Goal: Information Seeking & Learning: Find specific fact

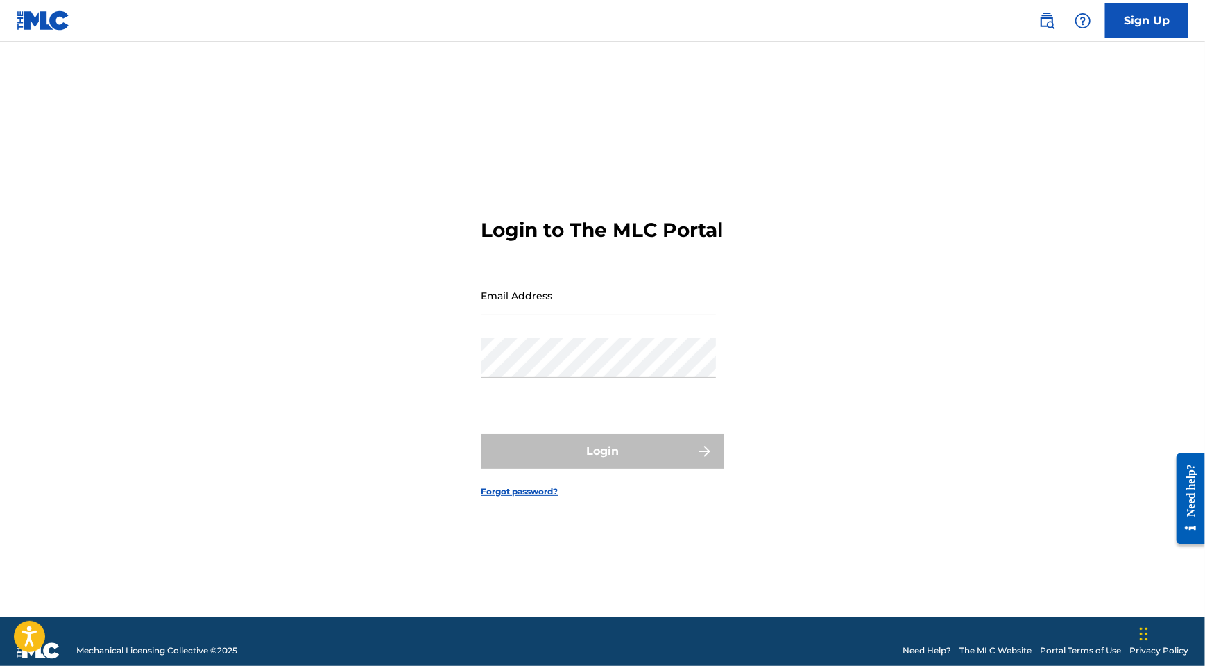
click at [608, 315] on input "Email Address" at bounding box center [599, 296] width 235 height 40
type input "[EMAIL_ADDRESS][DOMAIN_NAME]"
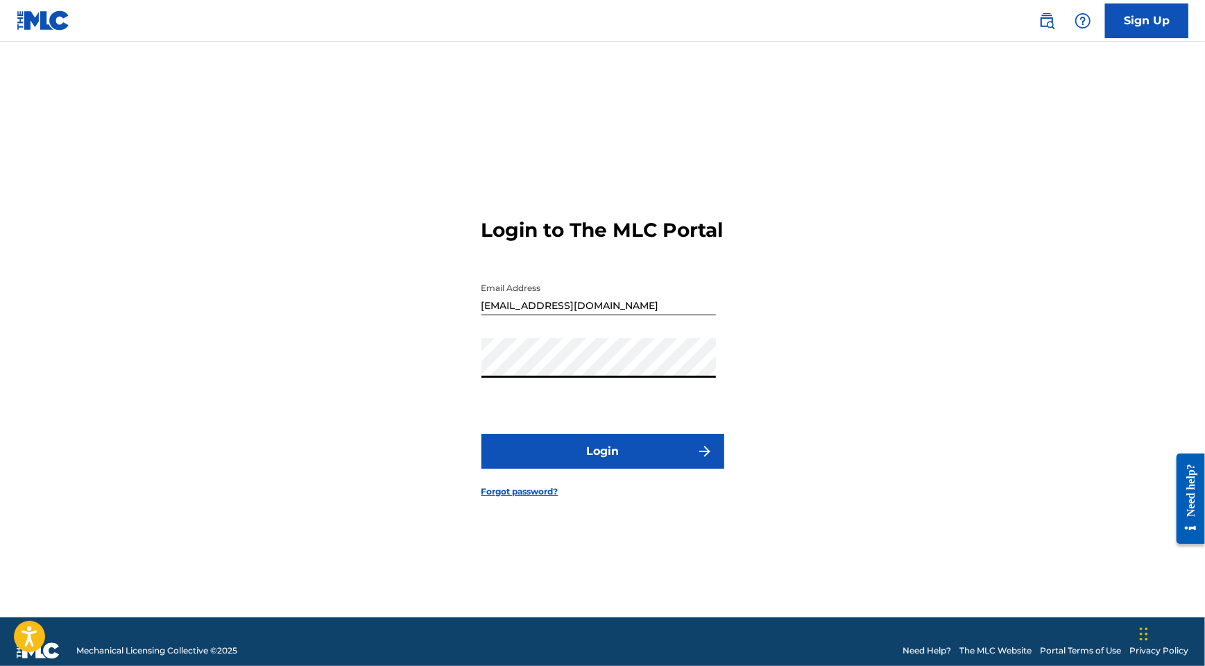
click at [613, 468] on button "Login" at bounding box center [603, 451] width 243 height 35
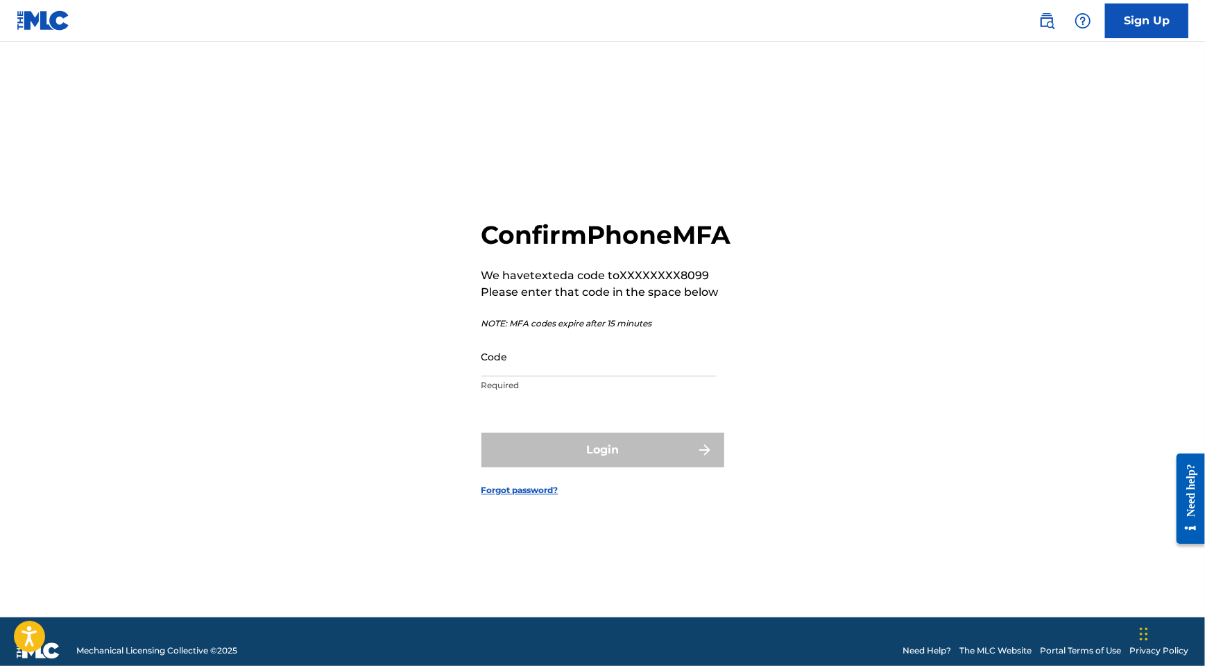
click at [579, 376] on input "Code" at bounding box center [599, 357] width 235 height 40
paste input "568466"
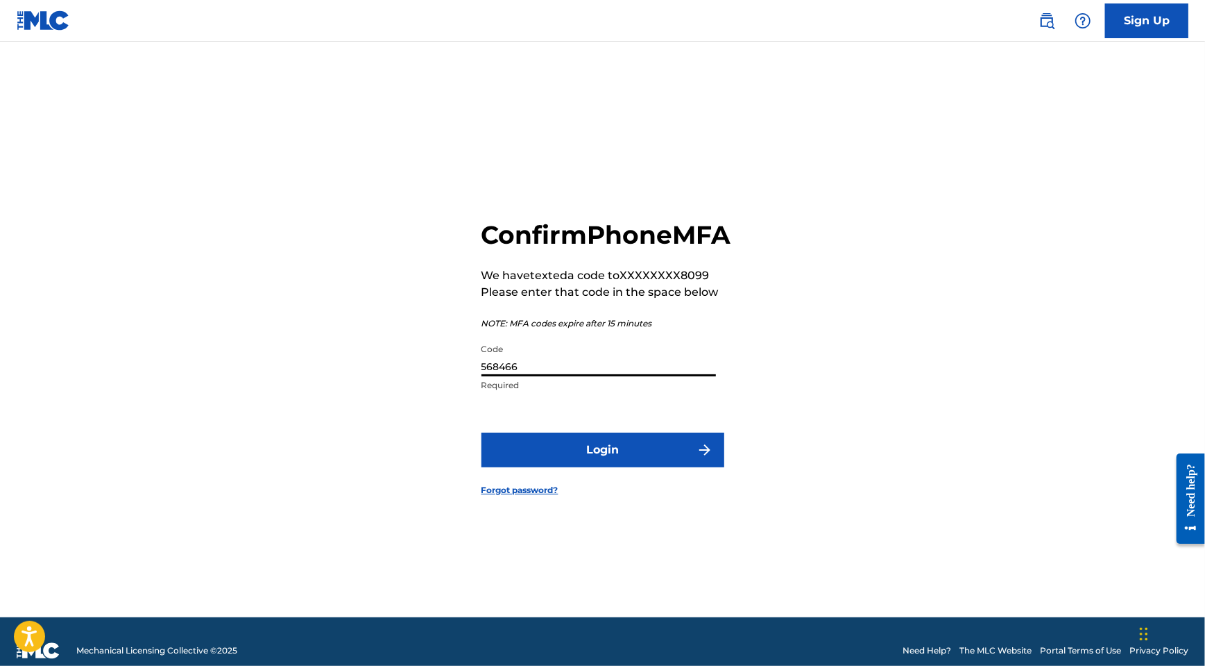
type input "568466"
click at [557, 489] on form "Confirm Phone MFA We have texted a code to XXXXXXXX8099 Please enter that code …" at bounding box center [603, 346] width 243 height 541
click at [603, 467] on button "Login" at bounding box center [603, 449] width 243 height 35
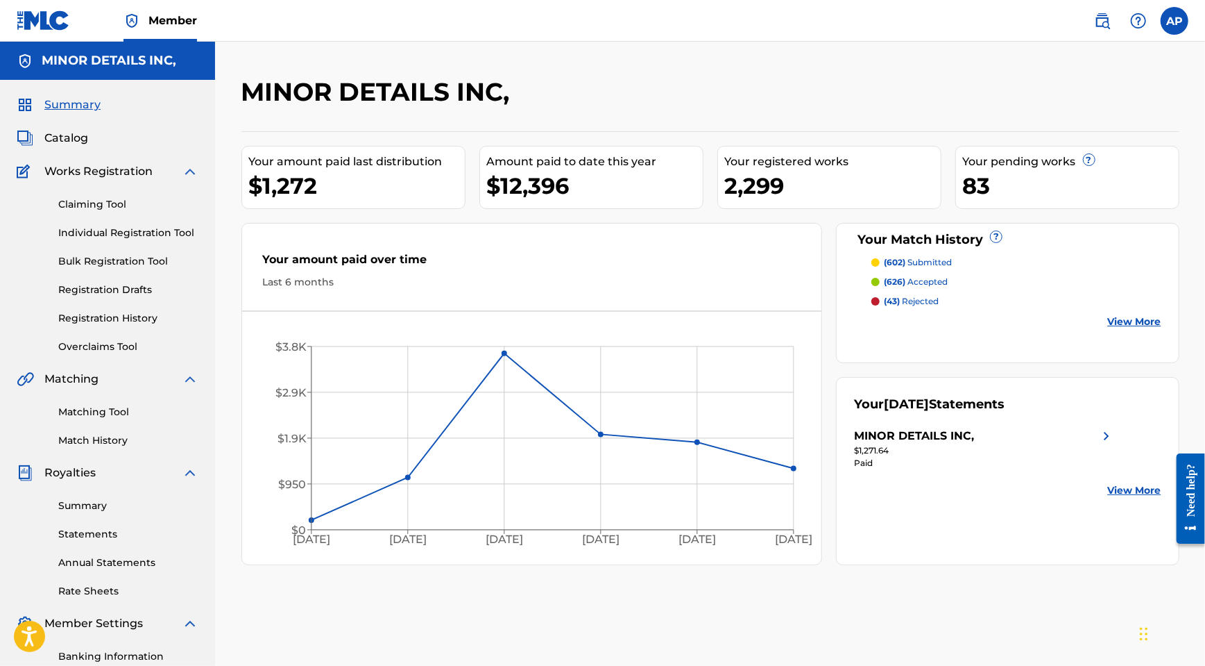
click at [1103, 20] on img at bounding box center [1102, 20] width 17 height 17
click at [96, 414] on link "Matching Tool" at bounding box center [128, 412] width 140 height 15
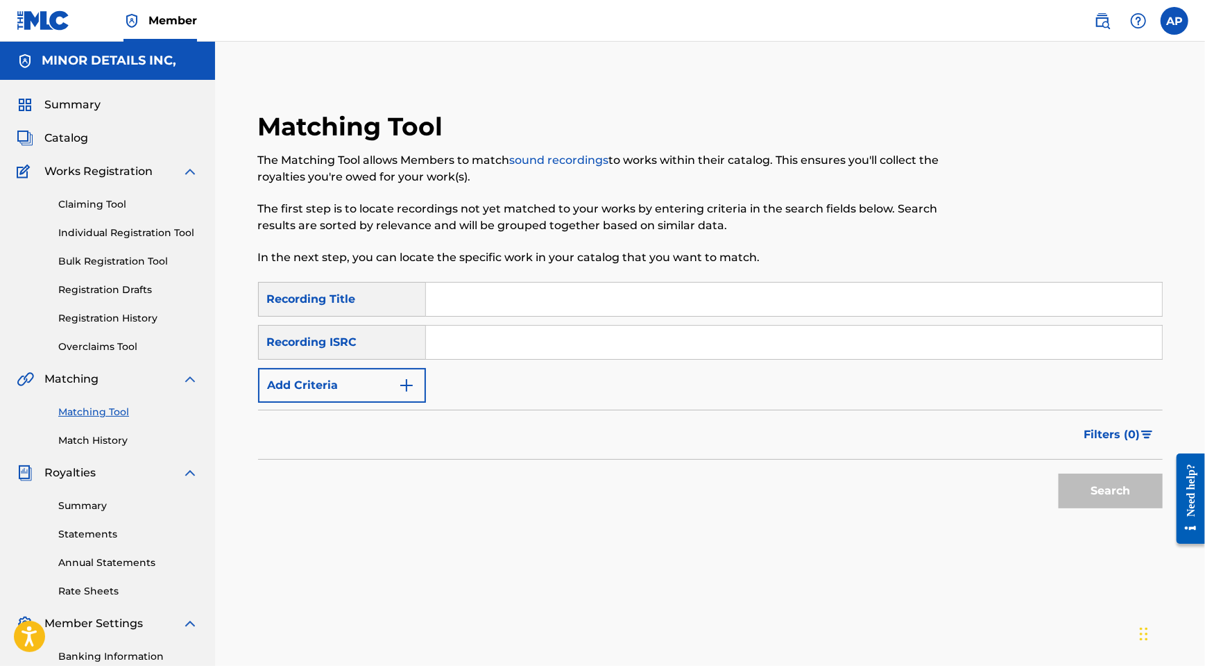
click at [335, 396] on button "Add Criteria" at bounding box center [342, 385] width 168 height 35
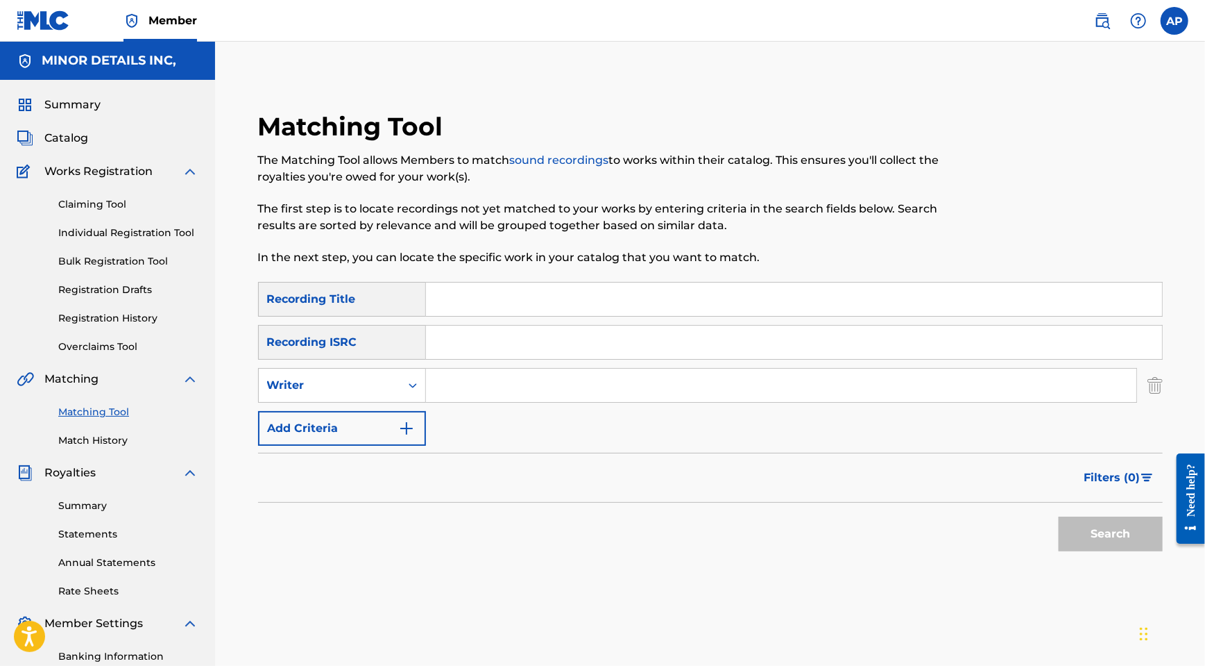
click at [482, 400] on input "Search Form" at bounding box center [781, 384] width 711 height 33
type input "[PERSON_NAME]"
click at [1059, 516] on button "Search" at bounding box center [1111, 533] width 104 height 35
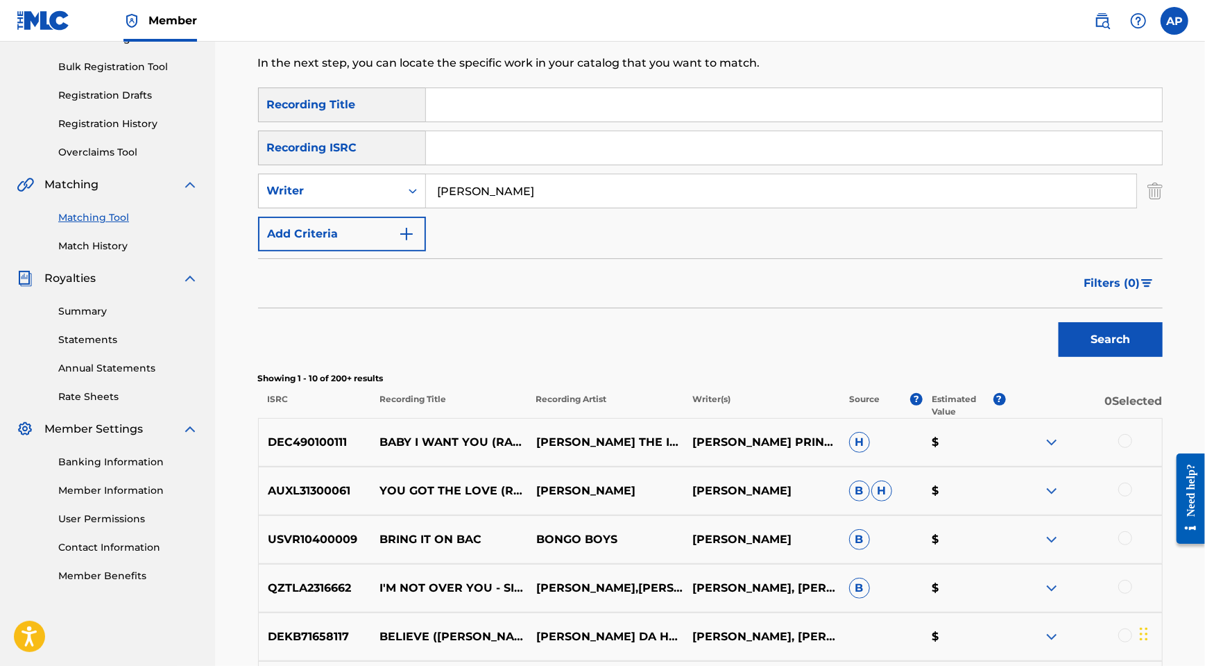
scroll to position [530, 0]
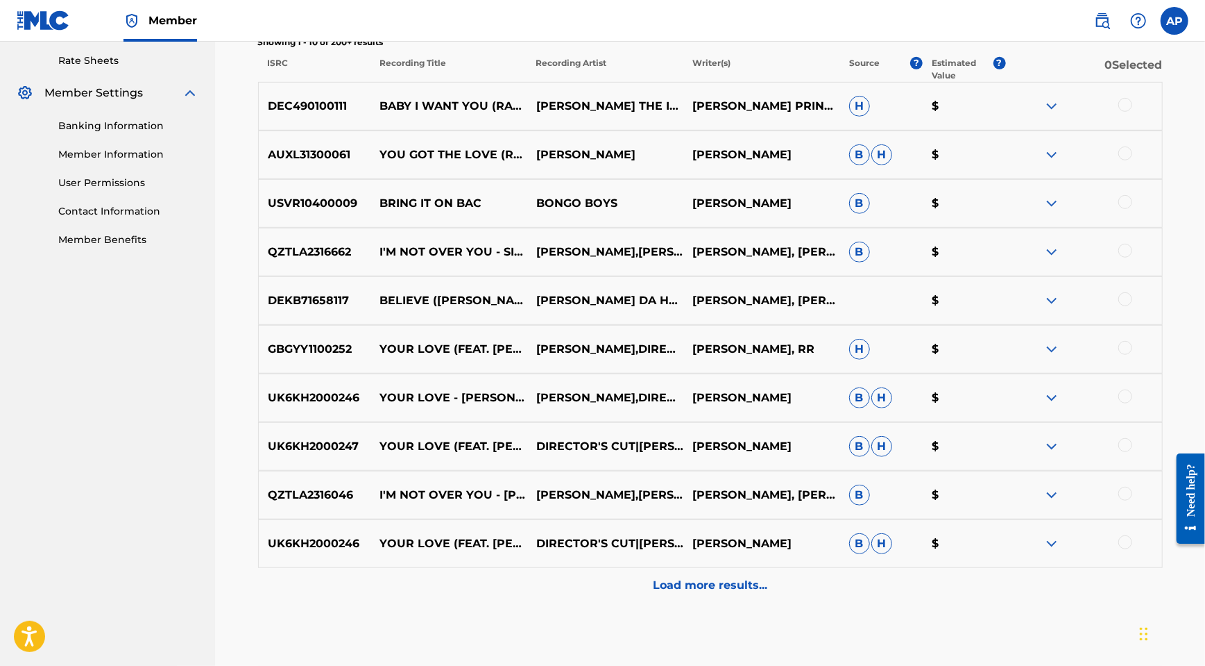
click at [713, 580] on p "Load more results..." at bounding box center [710, 585] width 115 height 17
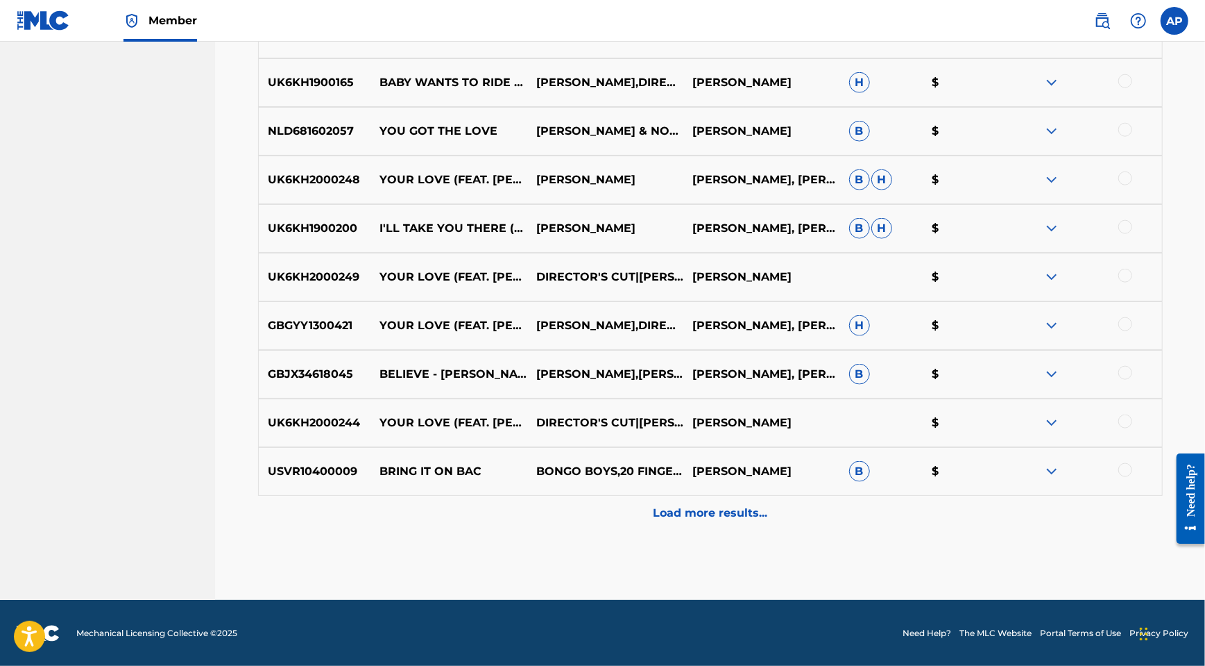
click at [837, 507] on div "Load more results..." at bounding box center [710, 512] width 905 height 35
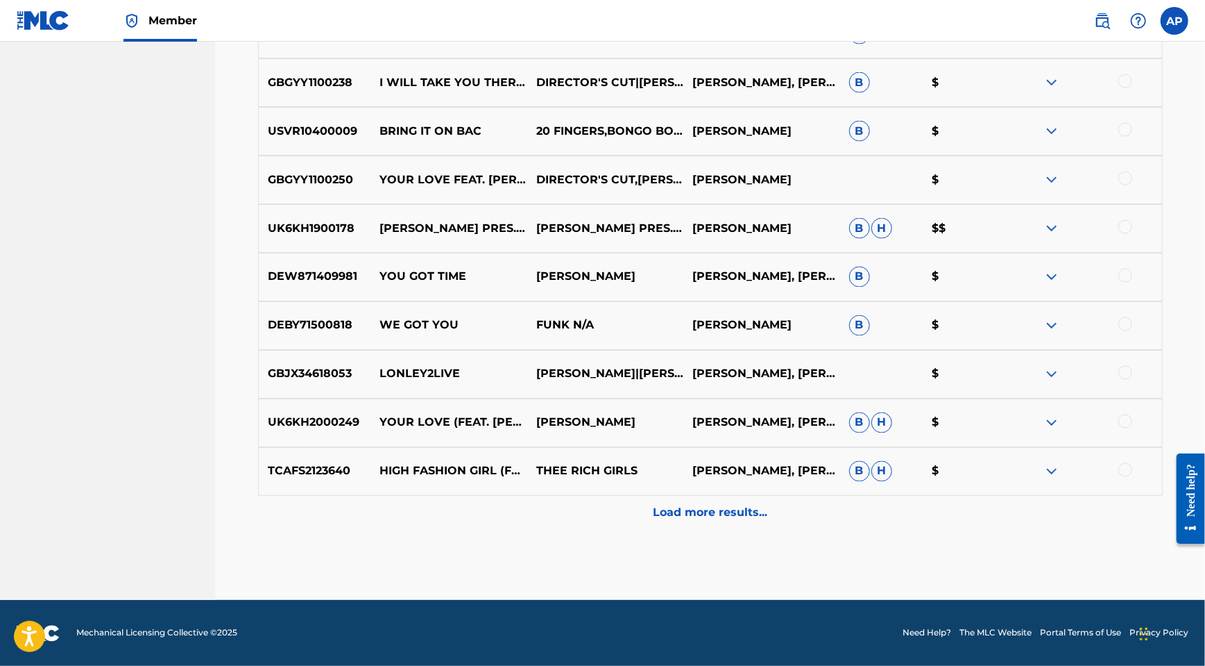
click at [837, 509] on div "Load more results..." at bounding box center [710, 512] width 905 height 35
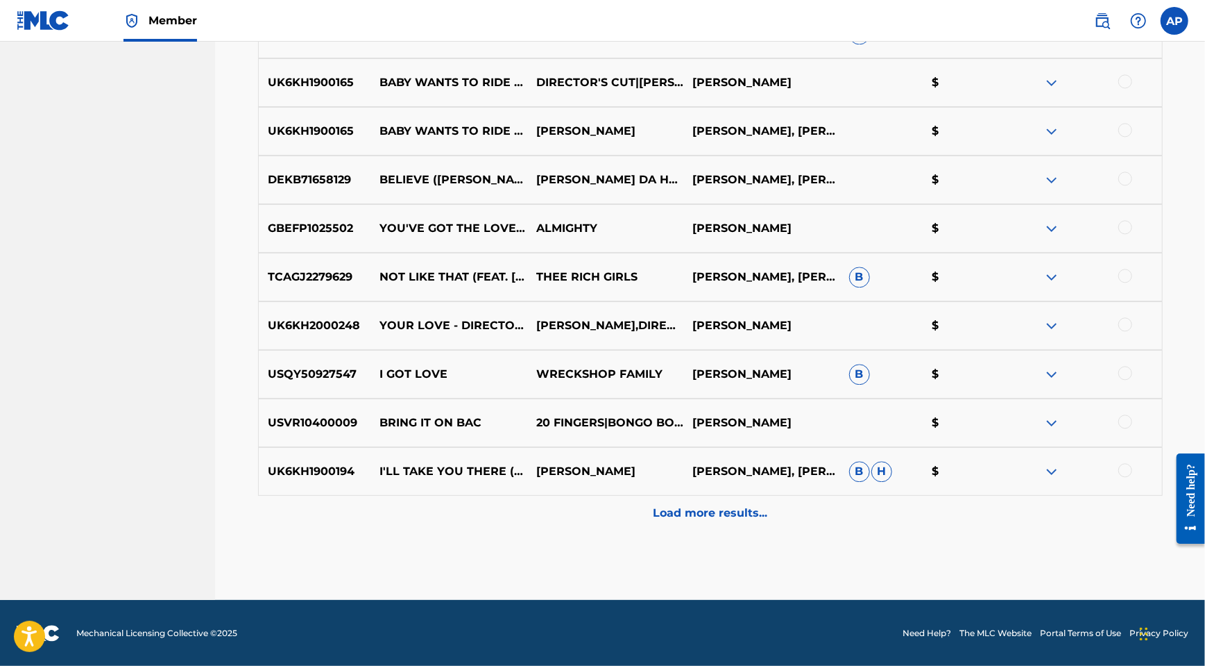
click at [837, 509] on div "Load more results..." at bounding box center [710, 512] width 905 height 35
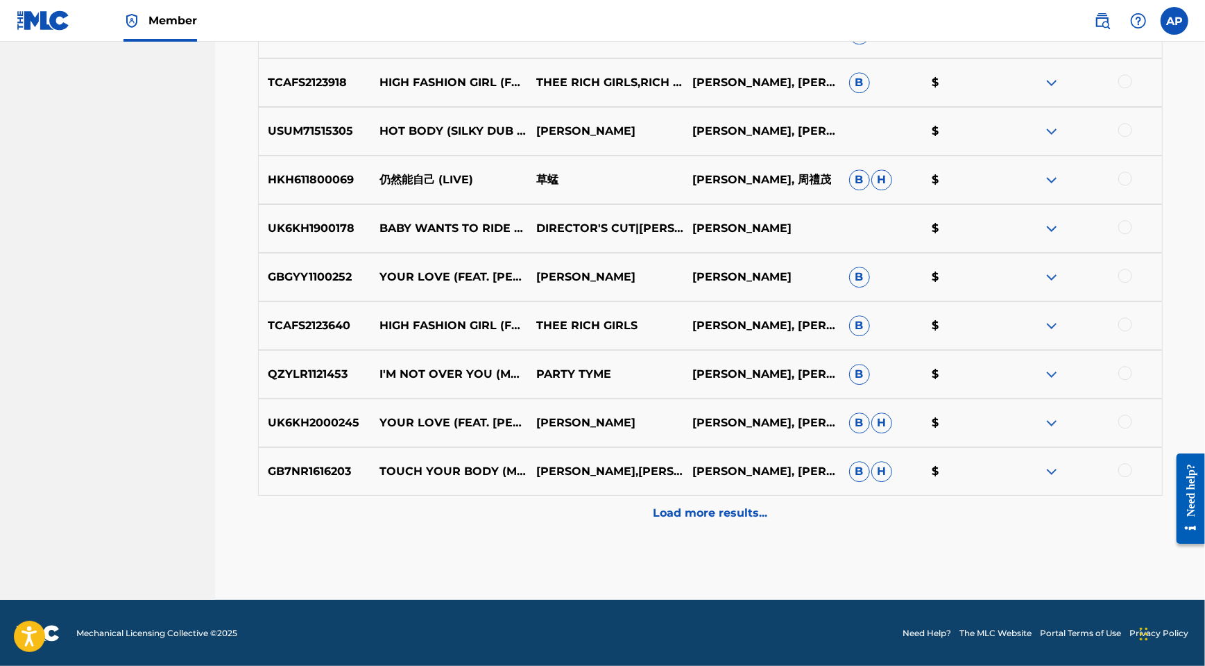
click at [837, 511] on div "Load more results..." at bounding box center [710, 512] width 905 height 35
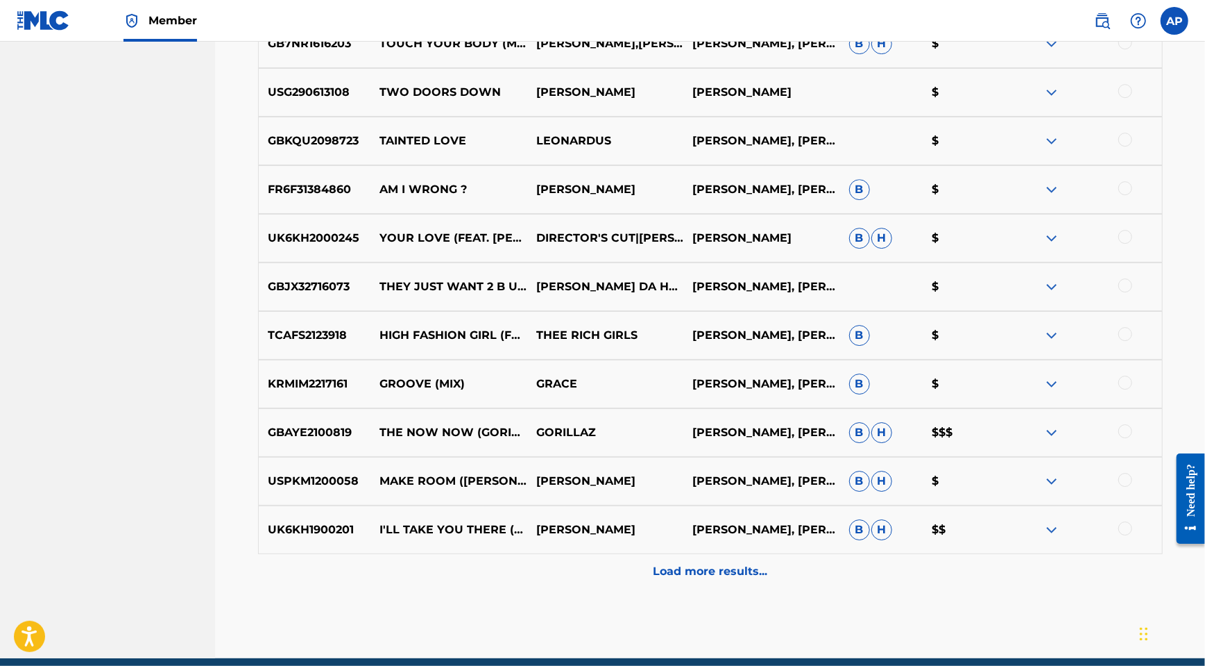
scroll to position [3031, 0]
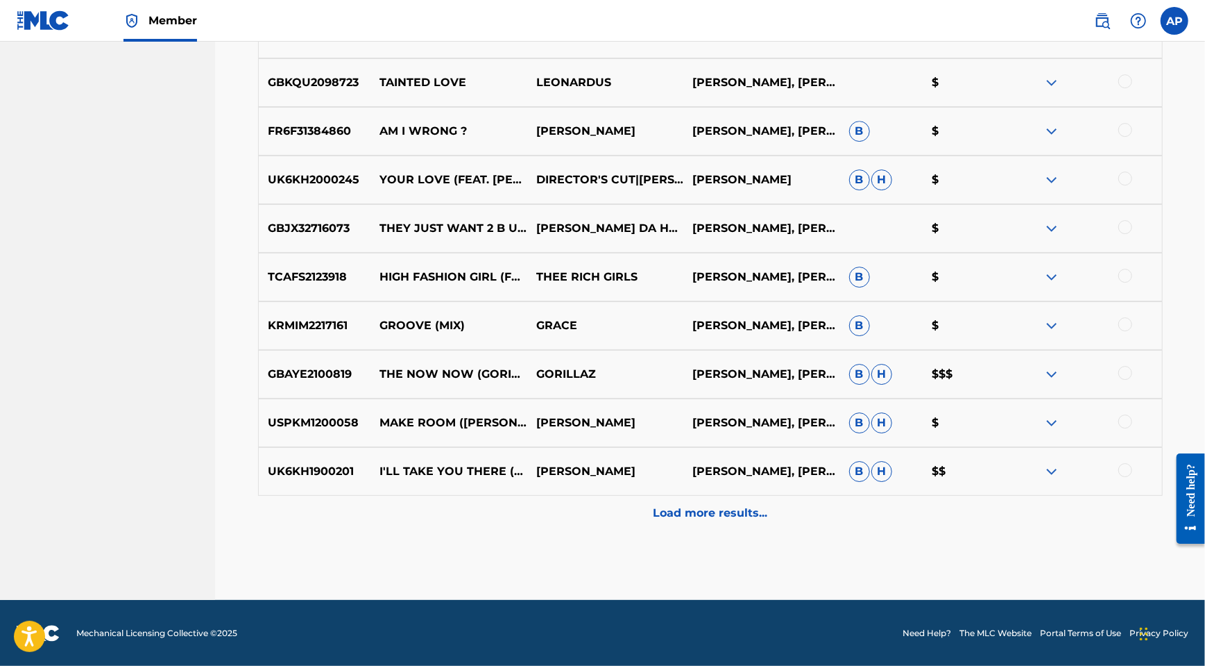
click at [758, 518] on p "Load more results..." at bounding box center [710, 513] width 115 height 17
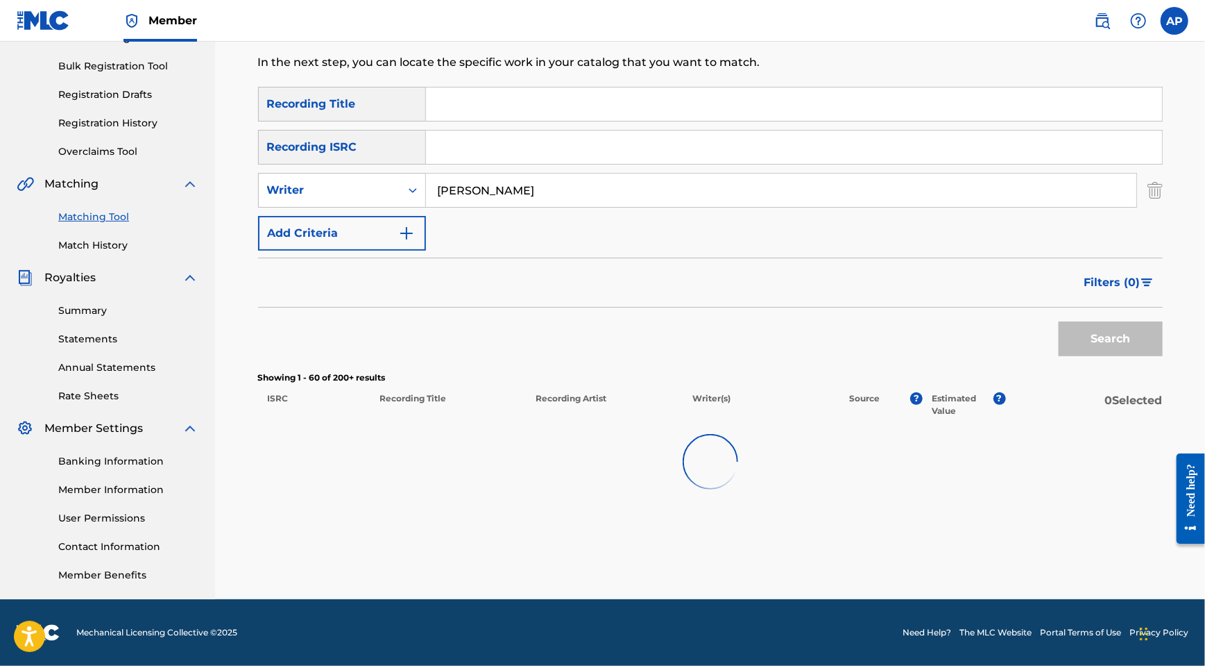
scroll to position [195, 0]
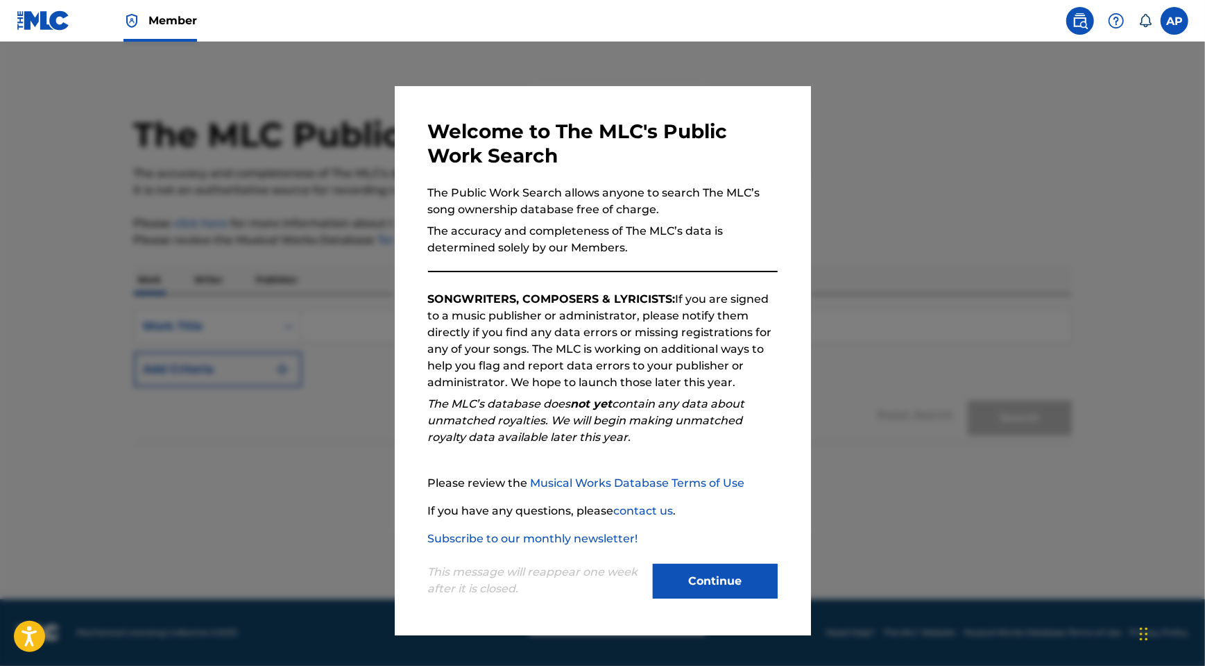
click at [714, 584] on button "Continue" at bounding box center [715, 580] width 125 height 35
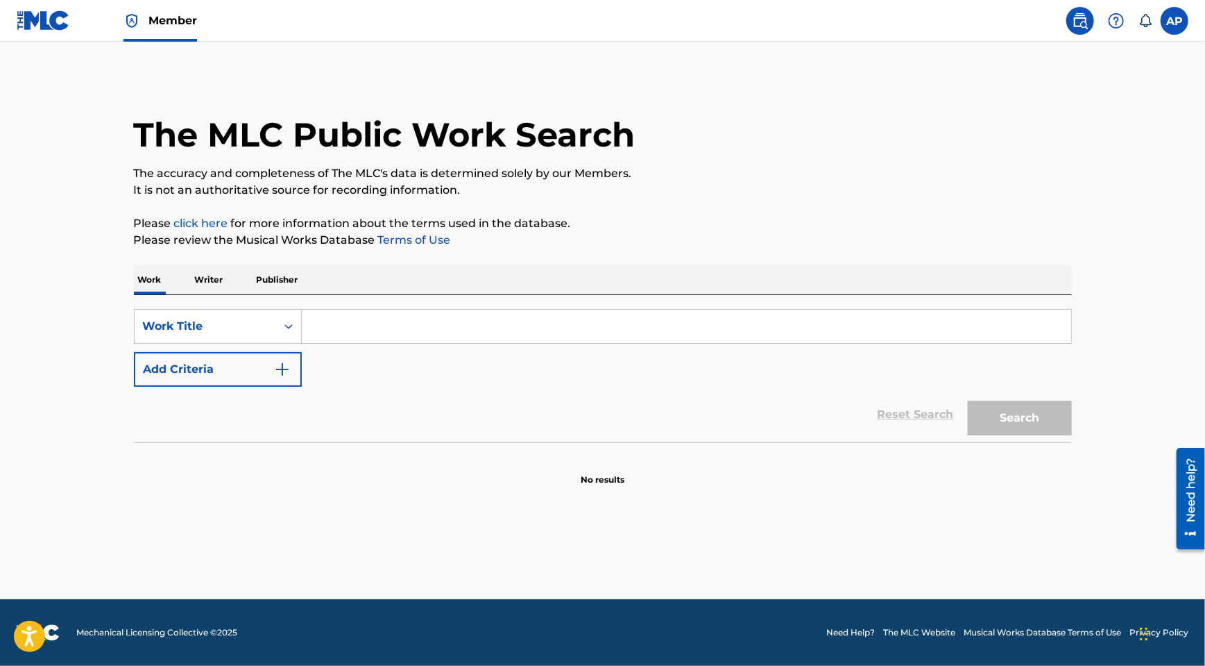
click at [208, 276] on p "Writer" at bounding box center [209, 279] width 37 height 29
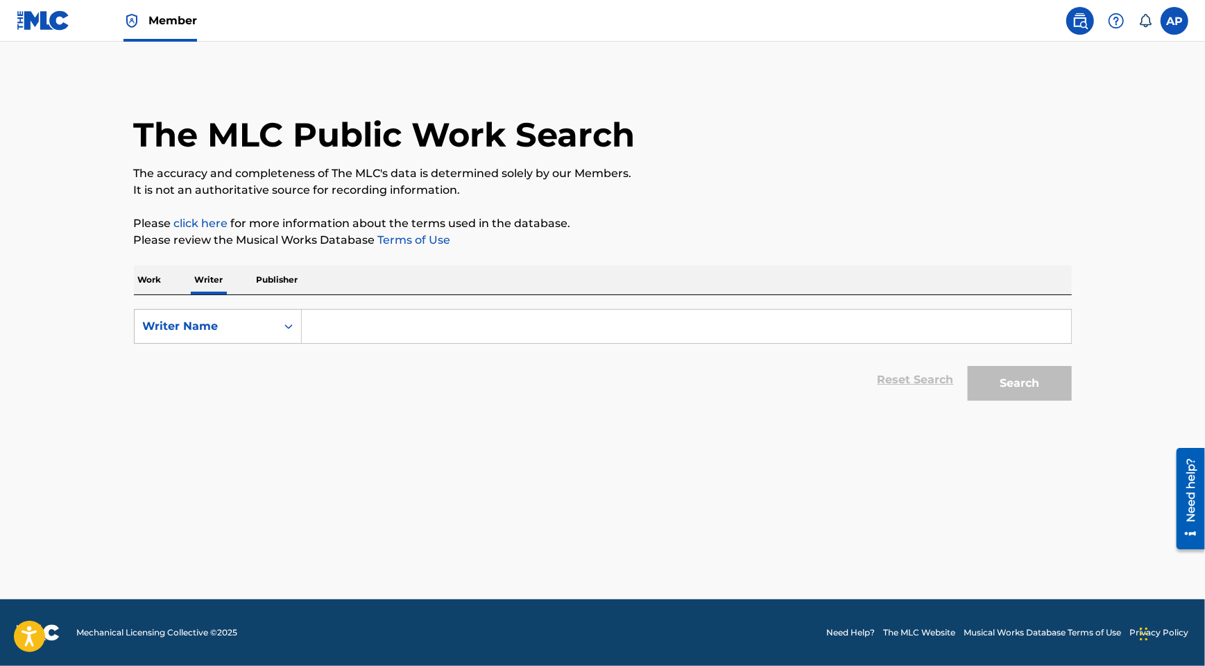
click at [405, 322] on input "Search Form" at bounding box center [687, 326] width 770 height 33
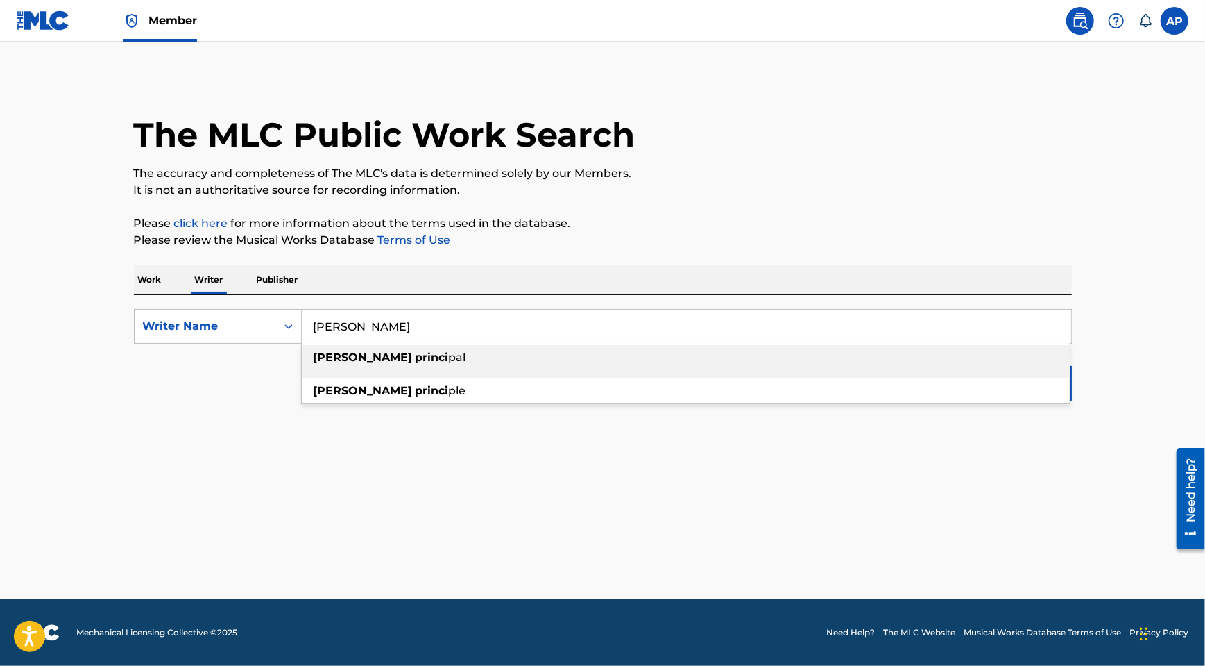
click at [446, 365] on div "jamie princi pal" at bounding box center [686, 357] width 768 height 25
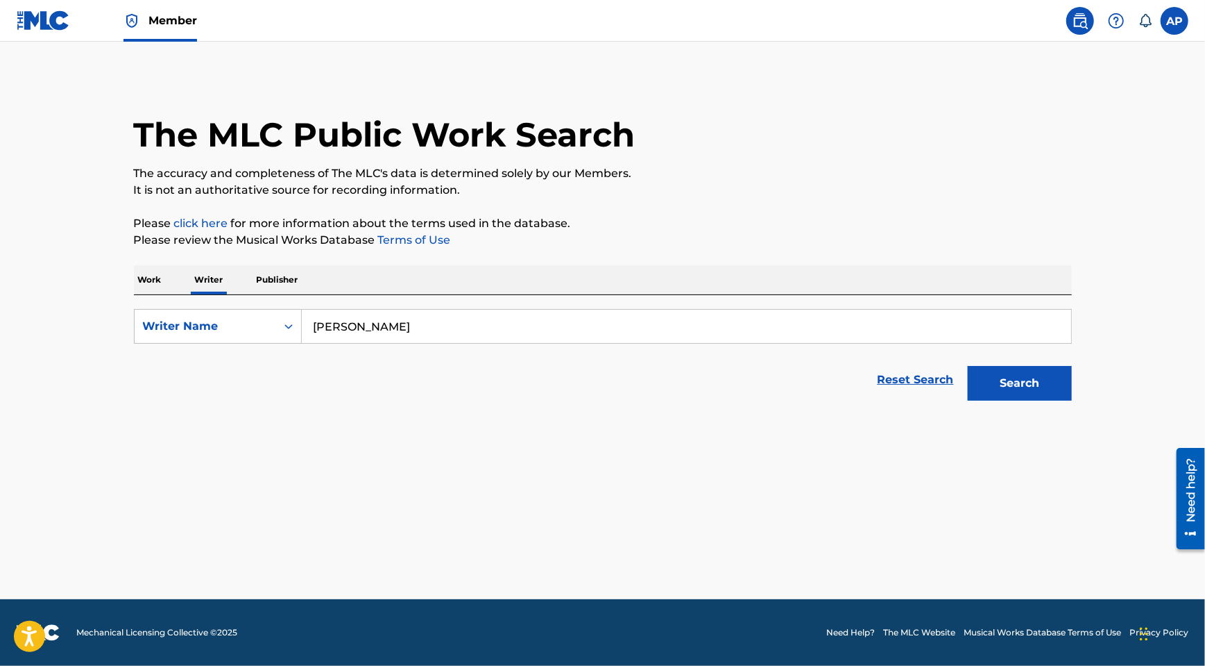
click at [968, 366] on button "Search" at bounding box center [1020, 383] width 104 height 35
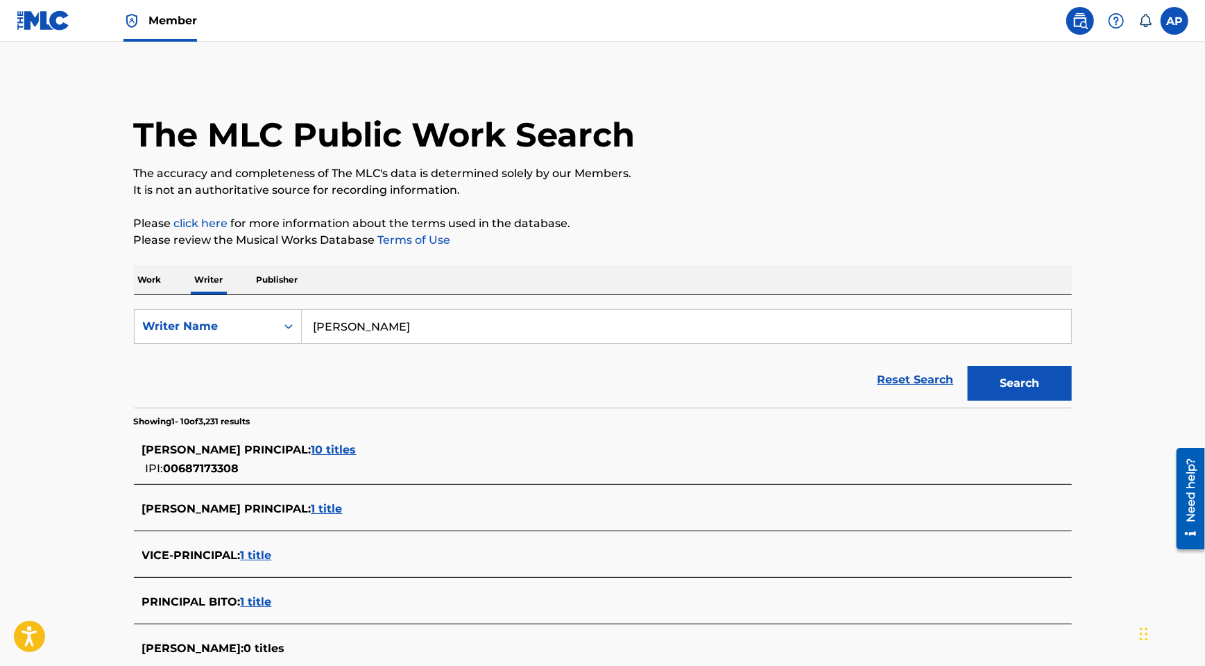
type input "[PERSON_NAME]"
click at [1018, 389] on button "Search" at bounding box center [1020, 383] width 104 height 35
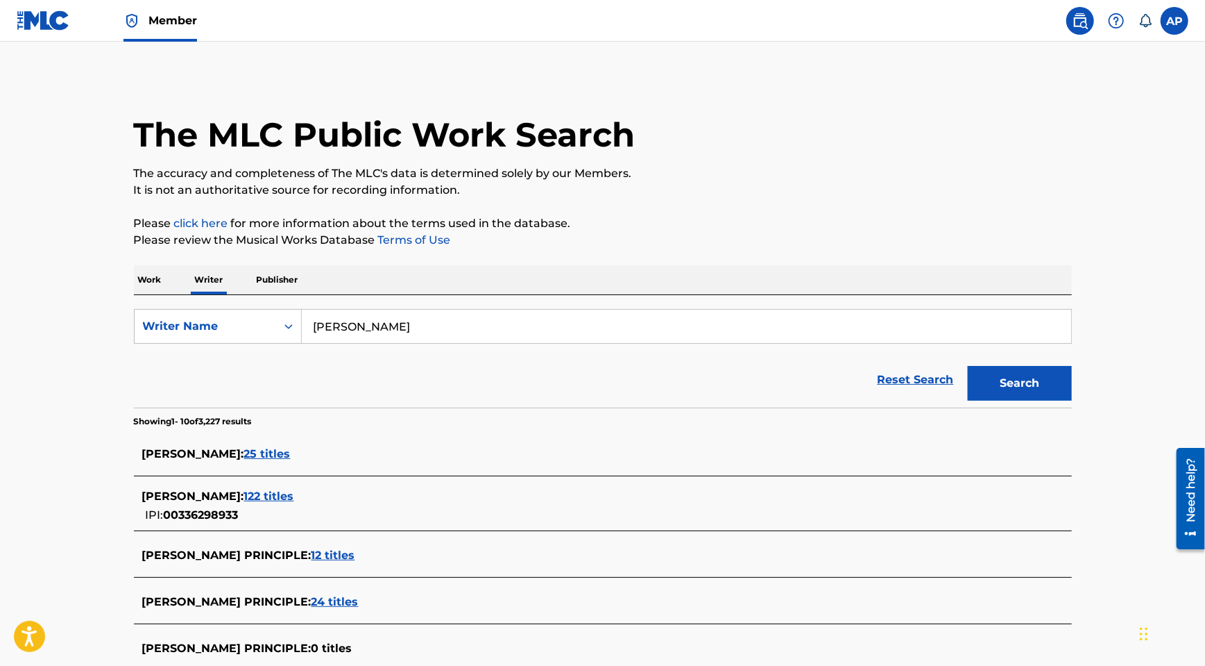
click at [283, 495] on span "122 titles" at bounding box center [269, 495] width 50 height 13
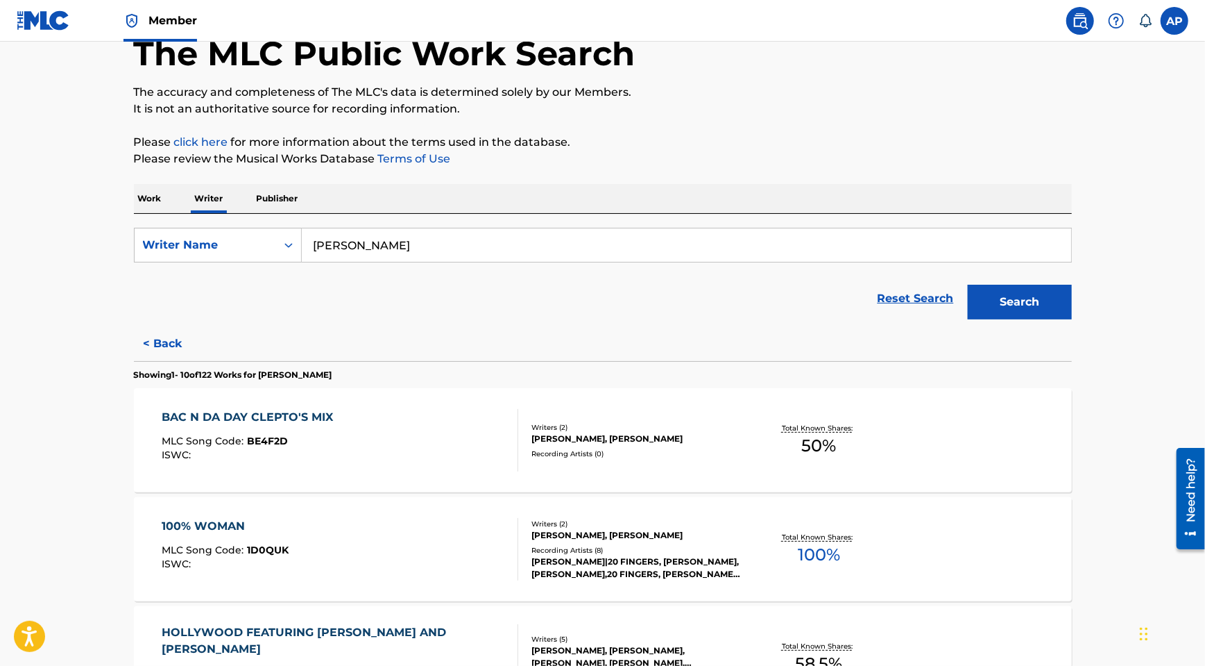
scroll to position [226, 0]
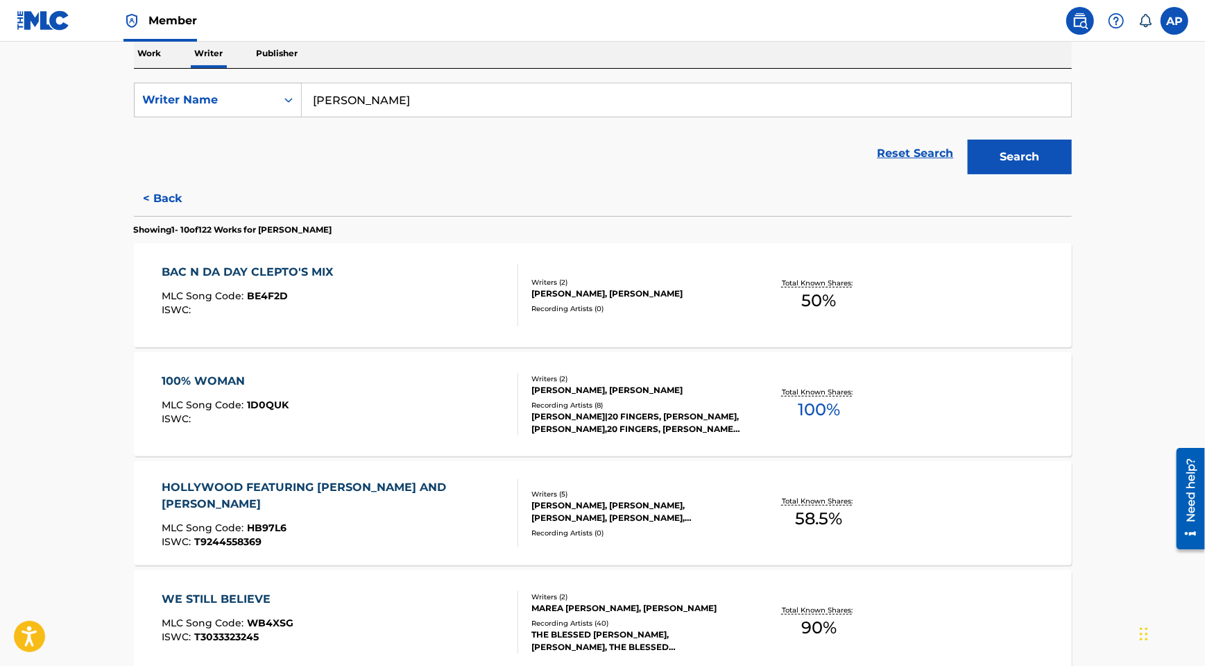
click at [678, 393] on div "MANFRED MOHR, JAMIE PRINCIPLE" at bounding box center [637, 390] width 210 height 12
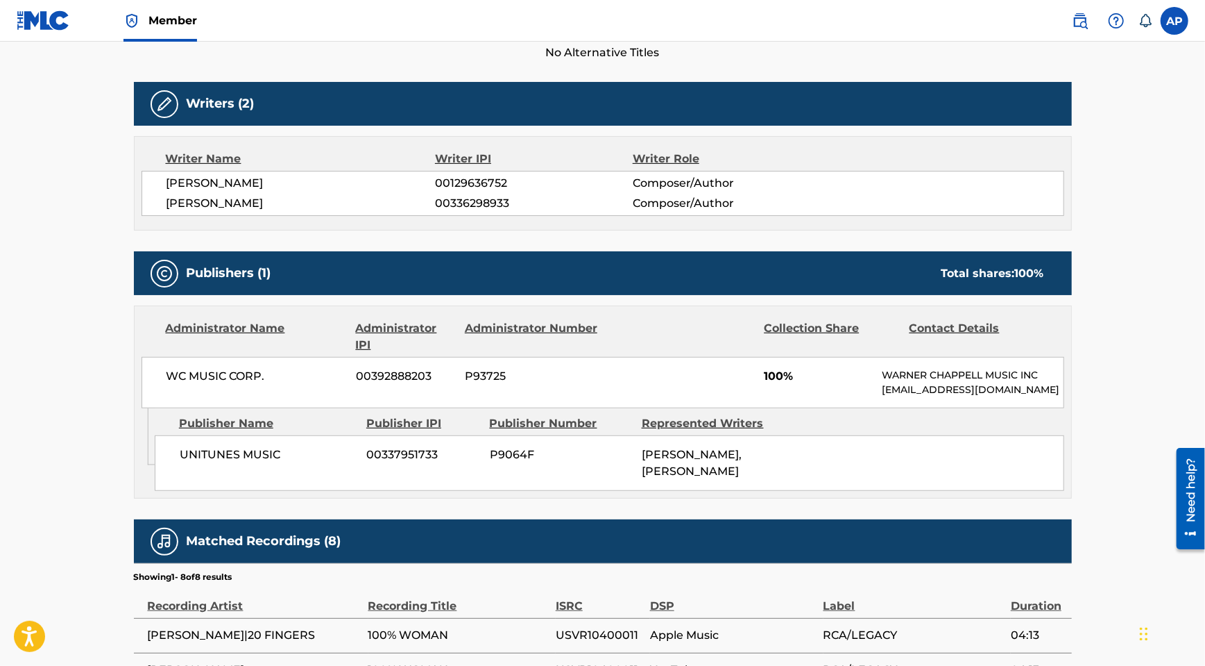
scroll to position [489, 0]
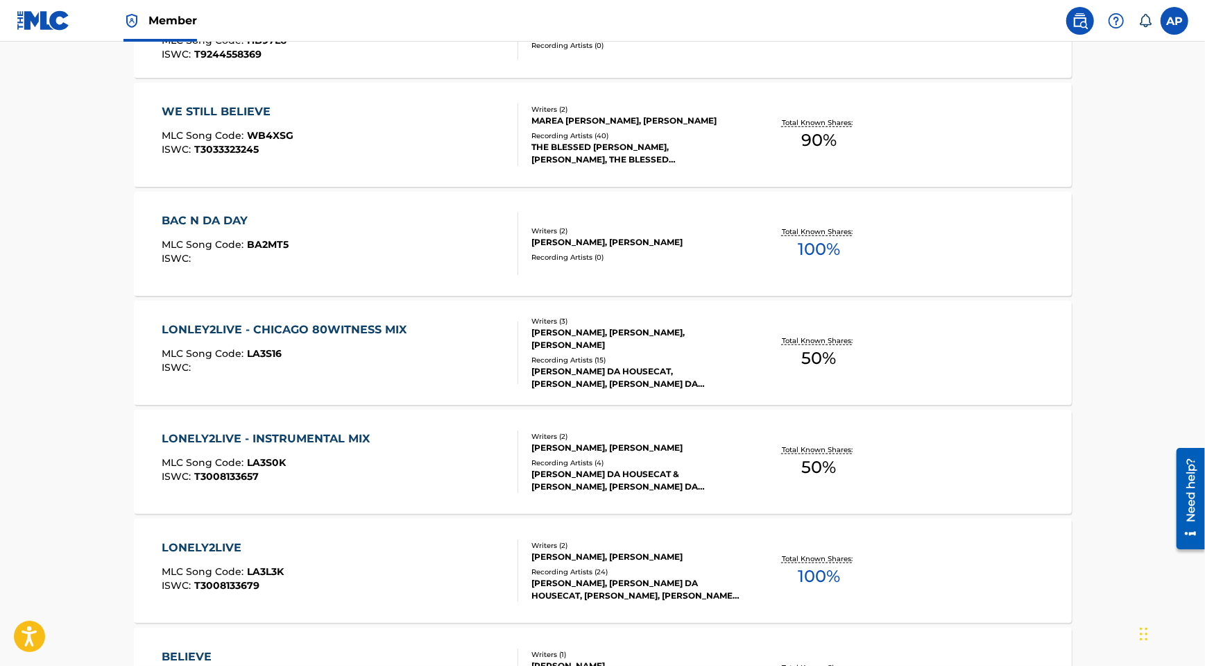
scroll to position [736, 0]
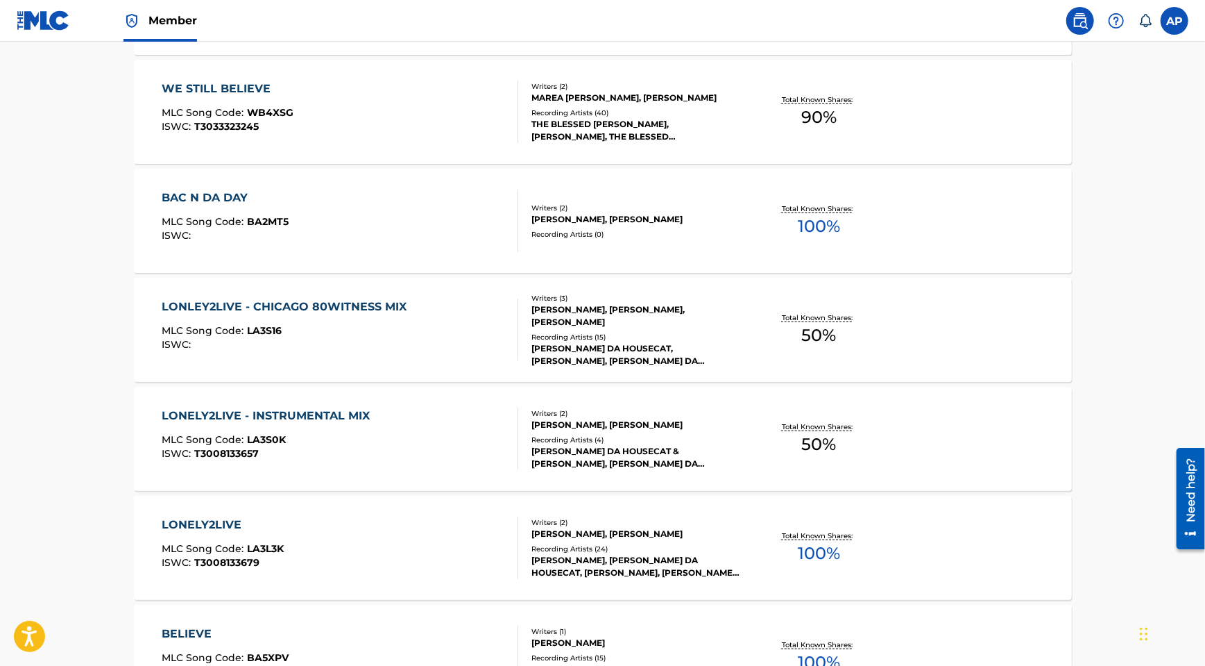
click at [690, 425] on div "FELIX STALLINGS, JAMIE PRINCIPLE" at bounding box center [637, 424] width 210 height 12
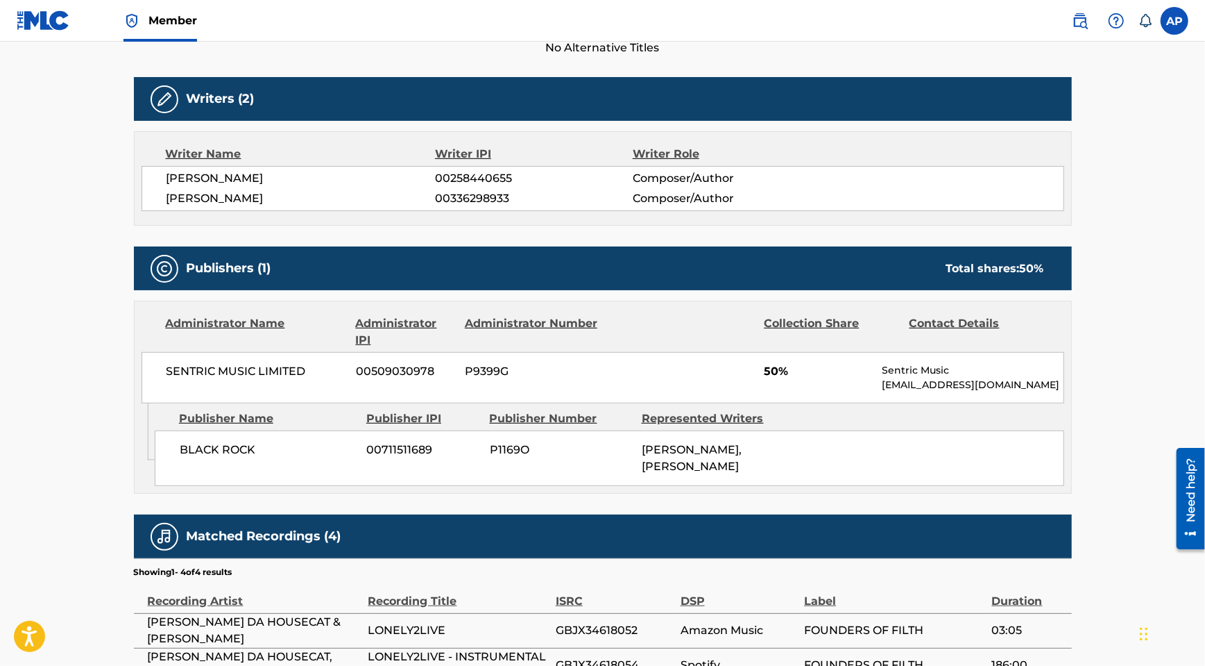
scroll to position [419, 0]
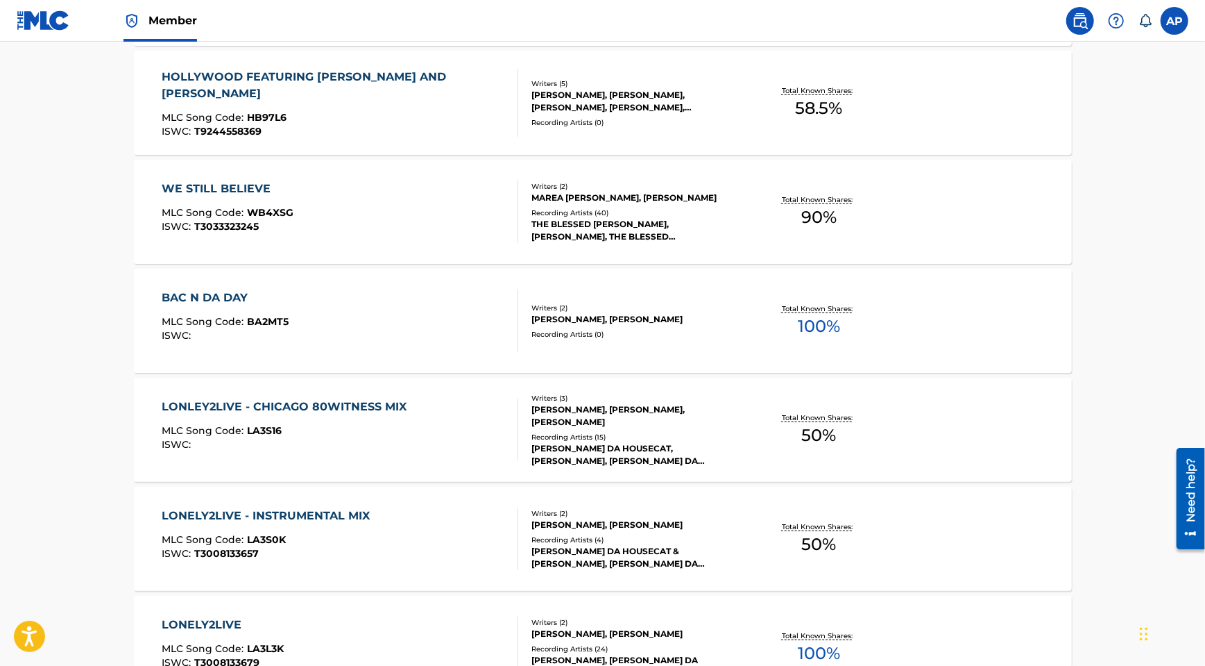
scroll to position [949, 0]
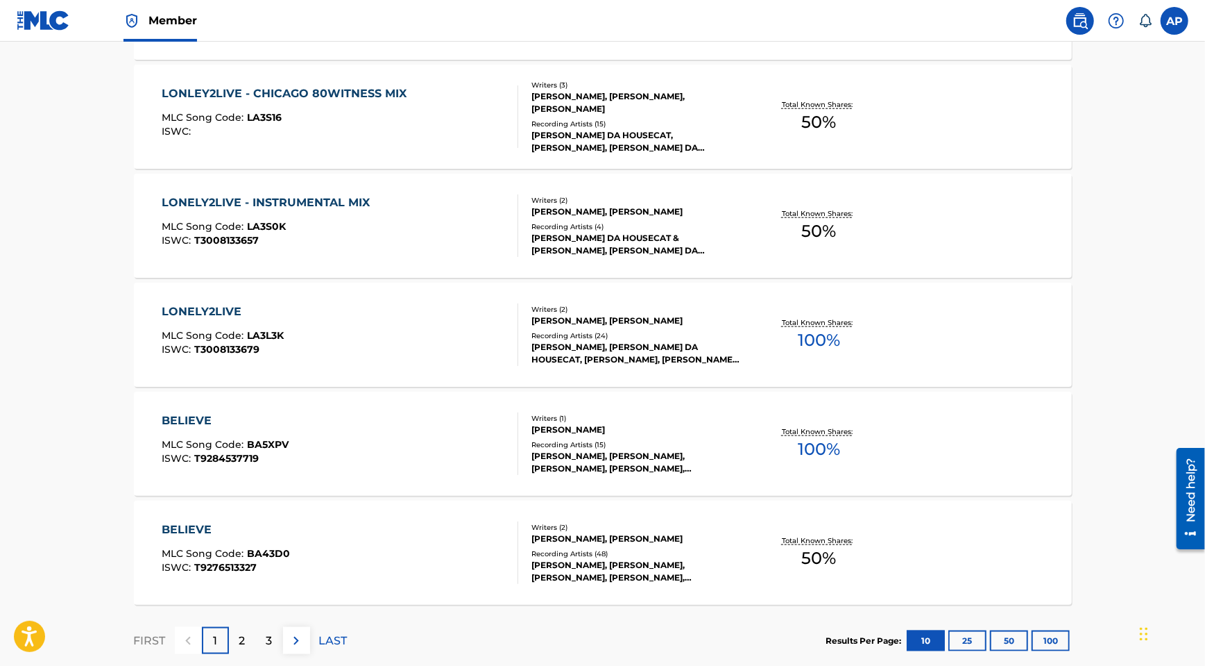
click at [1059, 637] on button "100" at bounding box center [1051, 640] width 38 height 21
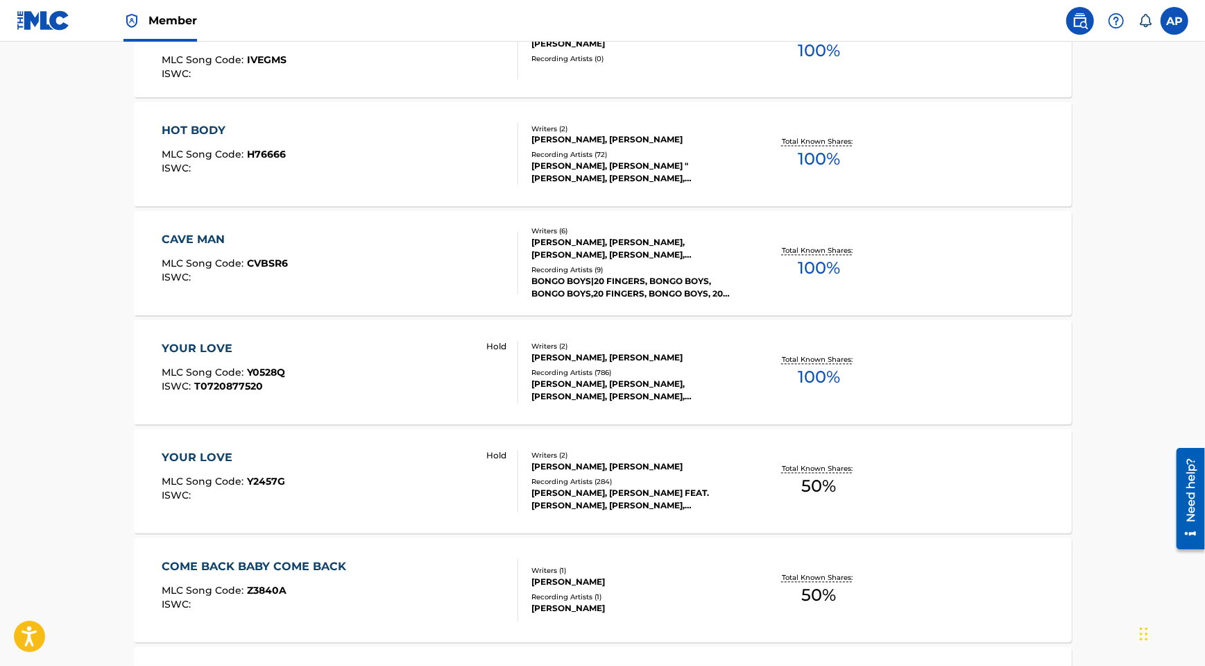
scroll to position [1724, 0]
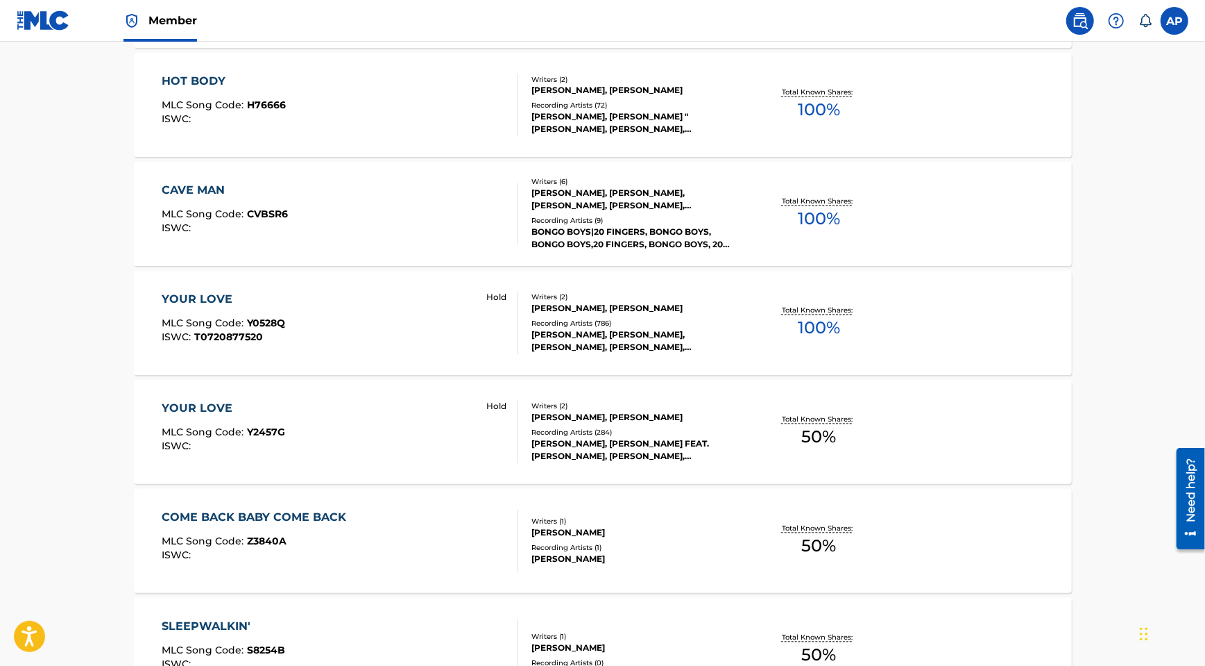
click at [440, 537] on div "COME BACK BABY COME BACK MLC Song Code : Z3840A ISWC :" at bounding box center [340, 540] width 357 height 62
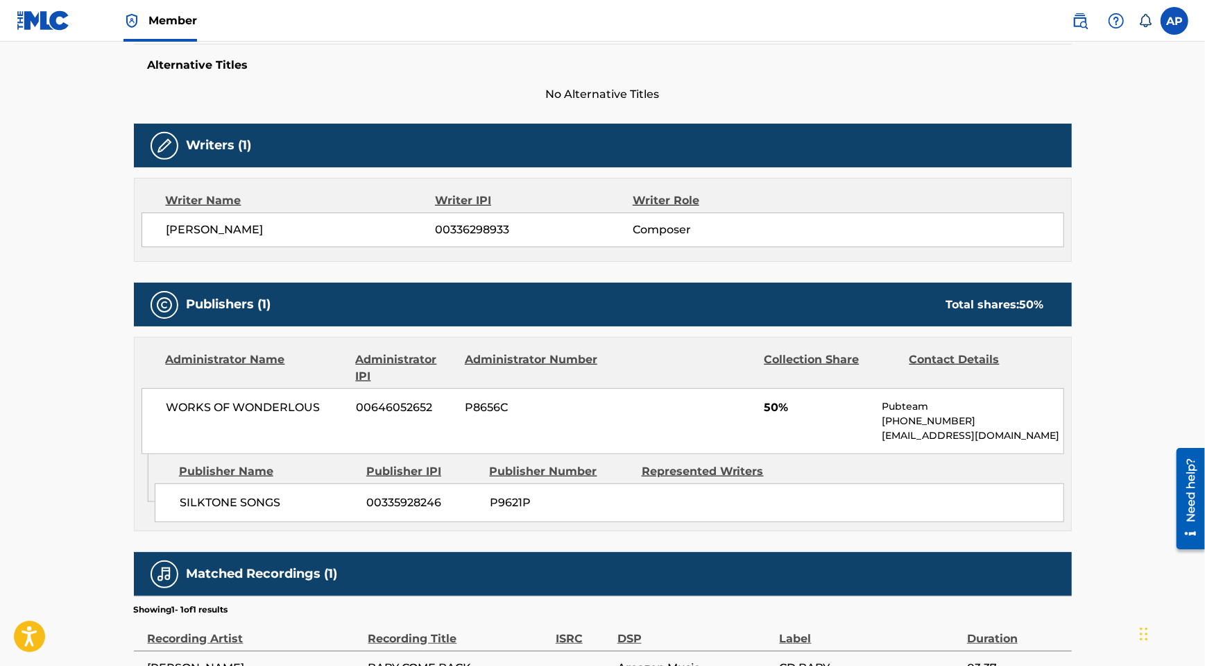
scroll to position [366, 0]
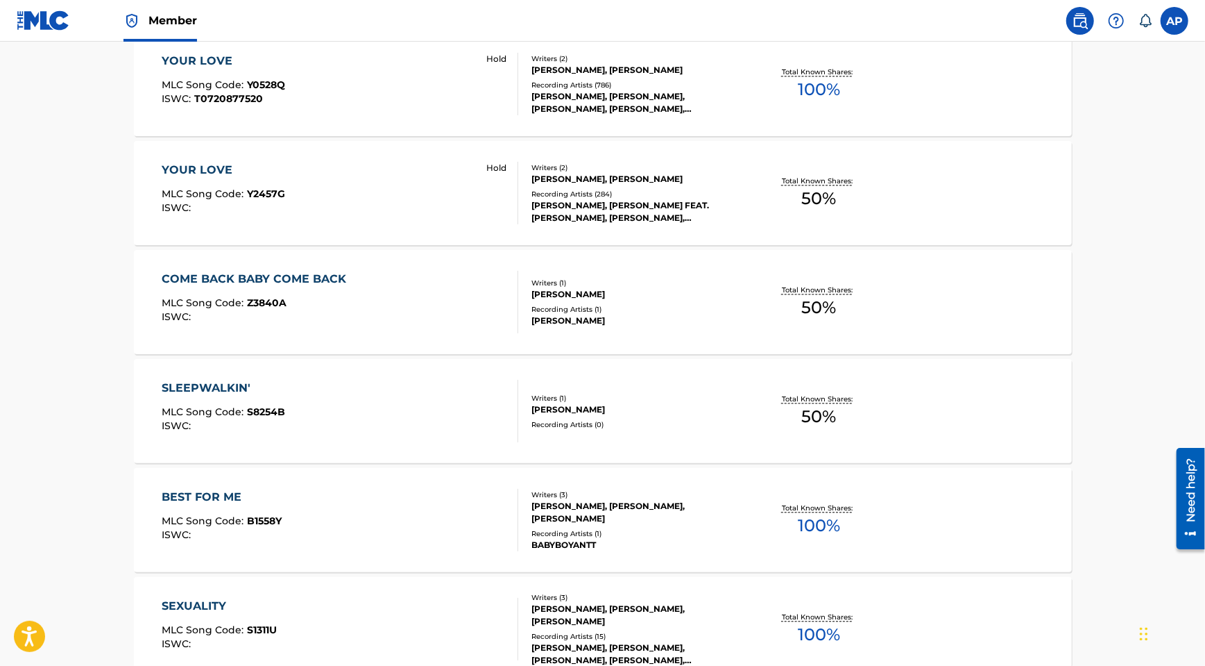
scroll to position [2373, 0]
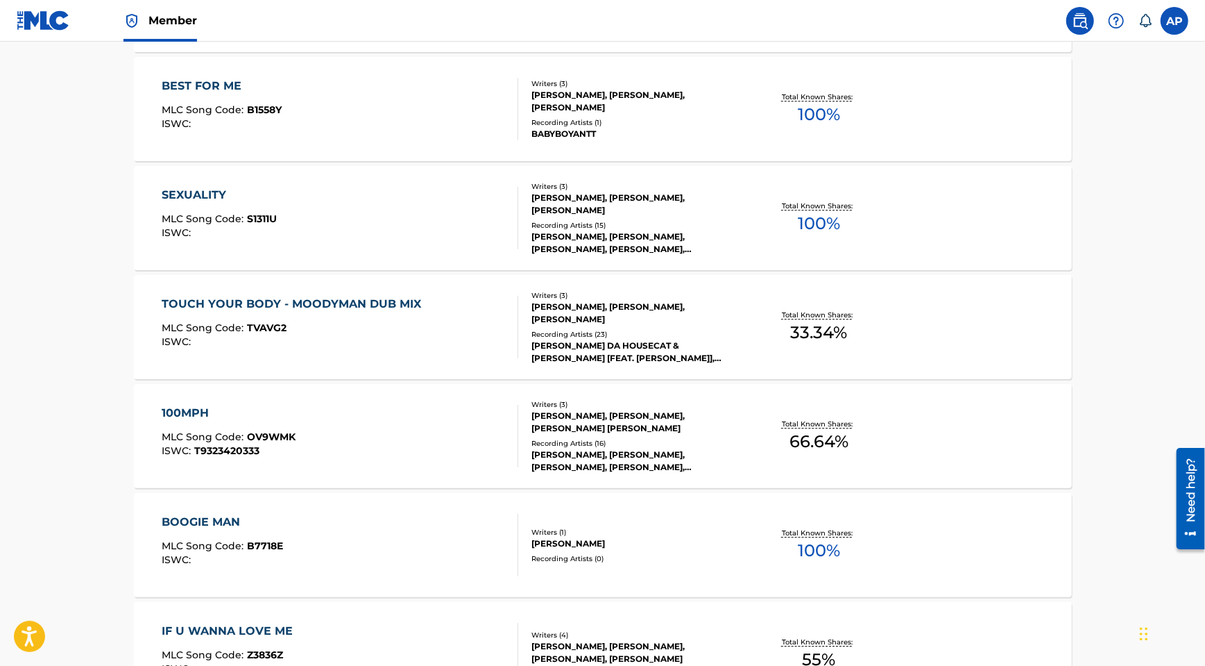
click at [758, 518] on div "BOOGIE MAN MLC Song Code : B7718E ISWC : Writers ( 1 ) JAMIE PRINCIPLE Recordin…" at bounding box center [603, 545] width 938 height 104
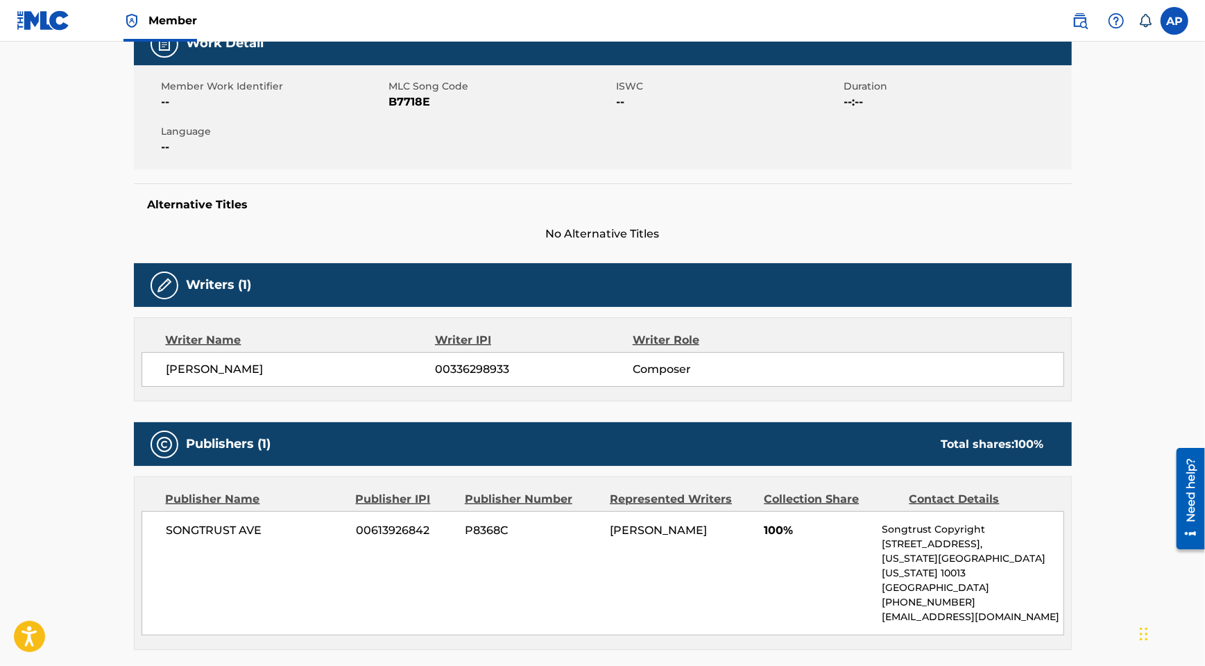
scroll to position [229, 0]
